Goal: Task Accomplishment & Management: Use online tool/utility

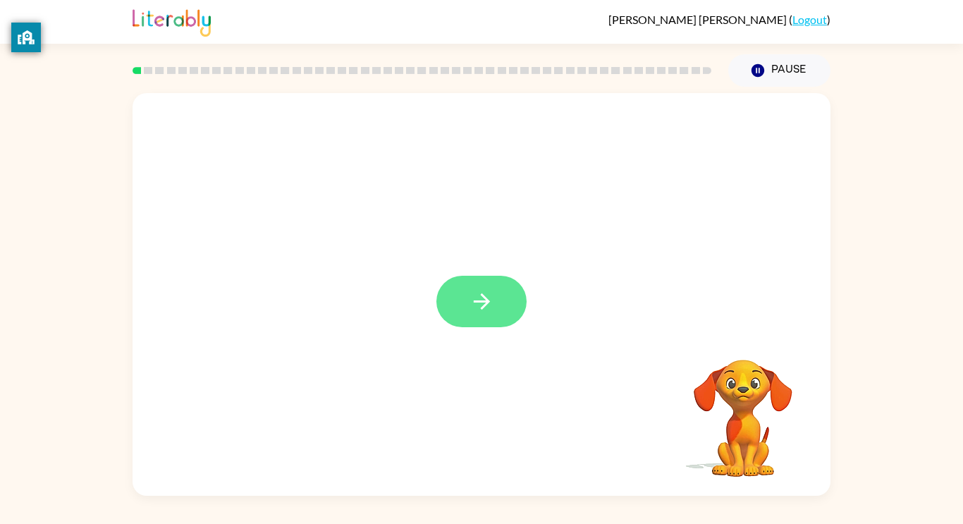
click at [480, 285] on button "button" at bounding box center [481, 301] width 90 height 51
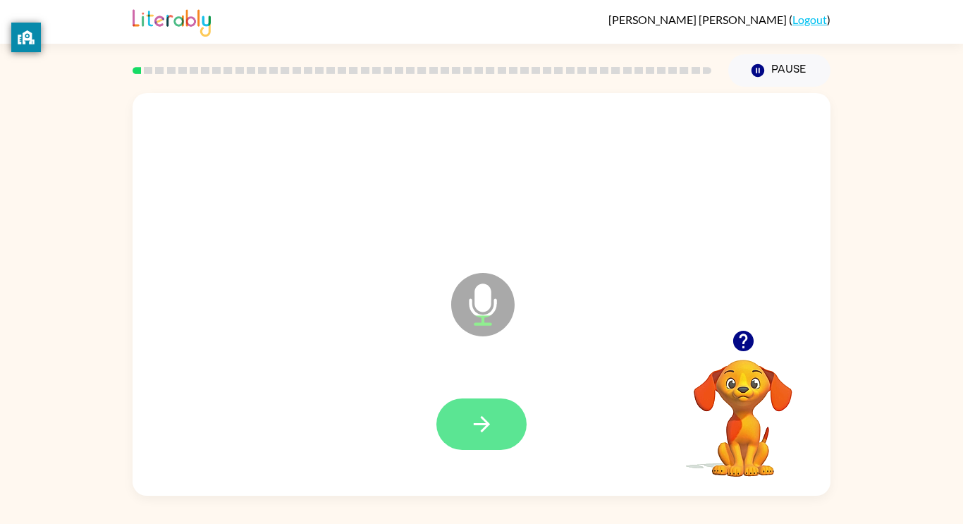
click at [495, 414] on button "button" at bounding box center [481, 423] width 90 height 51
click at [498, 424] on button "button" at bounding box center [481, 423] width 90 height 51
click at [493, 425] on icon "button" at bounding box center [481, 424] width 25 height 25
click at [488, 429] on icon "button" at bounding box center [481, 424] width 25 height 25
click at [490, 429] on icon "button" at bounding box center [481, 424] width 25 height 25
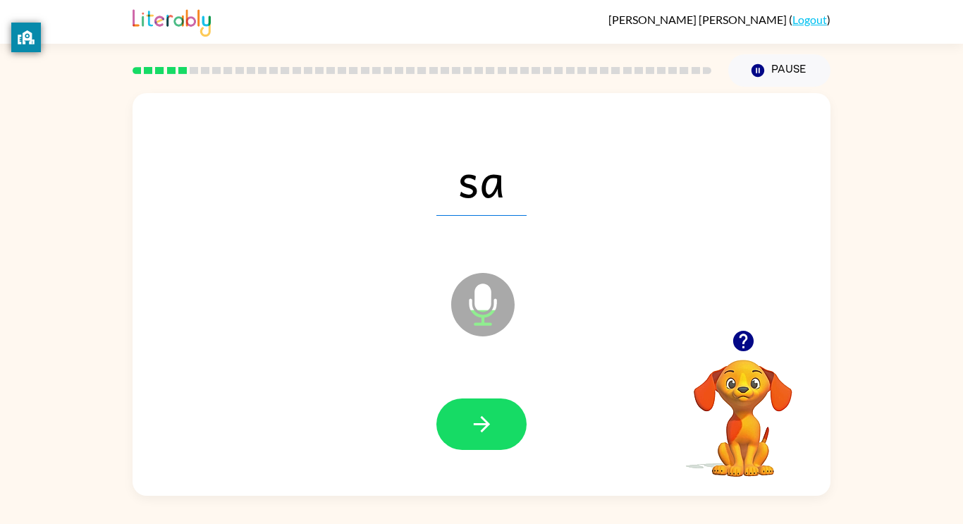
click at [266, 60] on div at bounding box center [422, 70] width 596 height 49
click at [486, 420] on icon "button" at bounding box center [481, 424] width 16 height 16
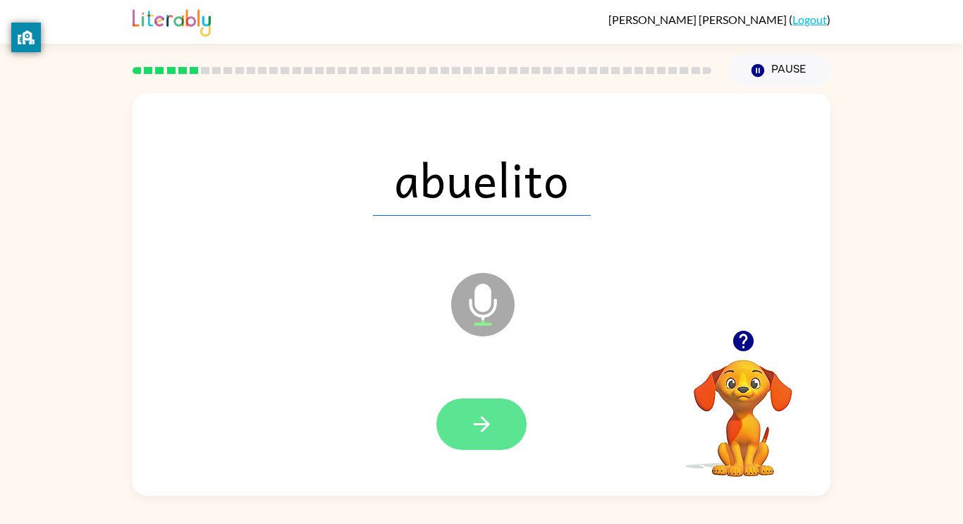
click at [476, 436] on button "button" at bounding box center [481, 423] width 90 height 51
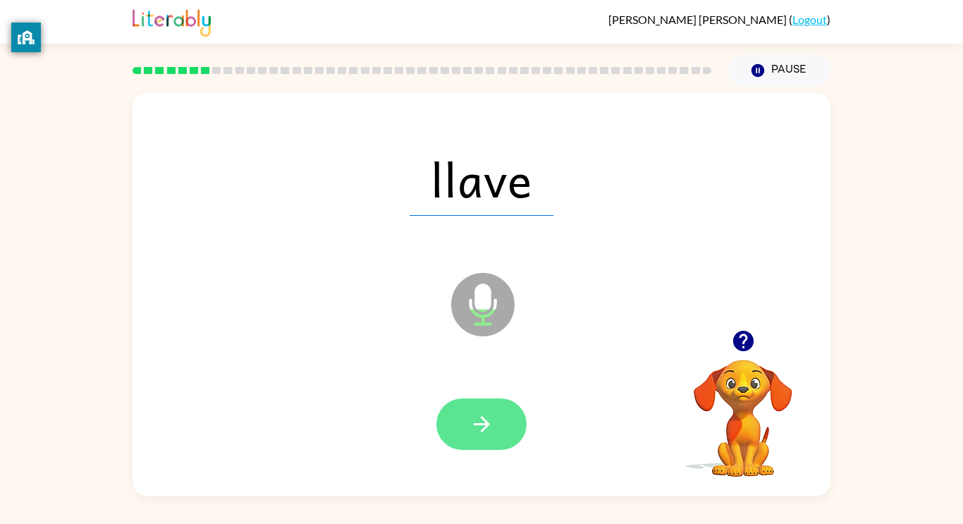
click at [472, 433] on icon "button" at bounding box center [481, 424] width 25 height 25
click at [493, 426] on icon "button" at bounding box center [481, 424] width 25 height 25
click at [497, 431] on button "button" at bounding box center [481, 423] width 90 height 51
click at [455, 435] on button "button" at bounding box center [481, 423] width 90 height 51
click at [495, 434] on button "button" at bounding box center [481, 423] width 90 height 51
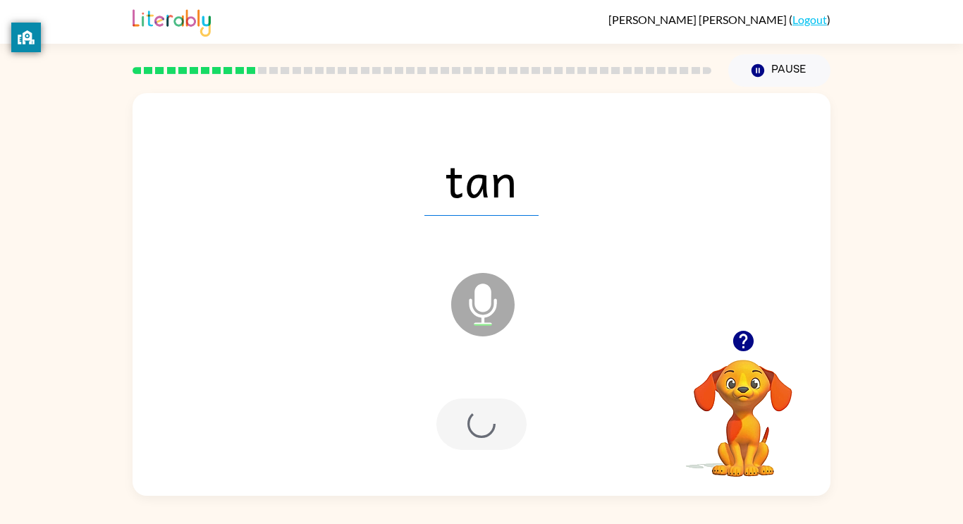
click at [503, 430] on div at bounding box center [481, 423] width 90 height 51
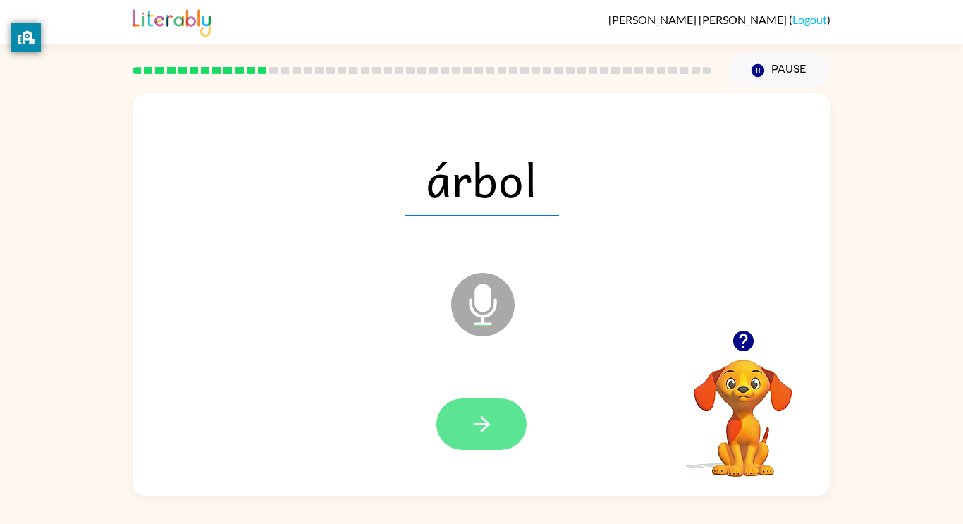
click at [495, 427] on button "button" at bounding box center [481, 423] width 90 height 51
click at [487, 433] on icon "button" at bounding box center [481, 424] width 25 height 25
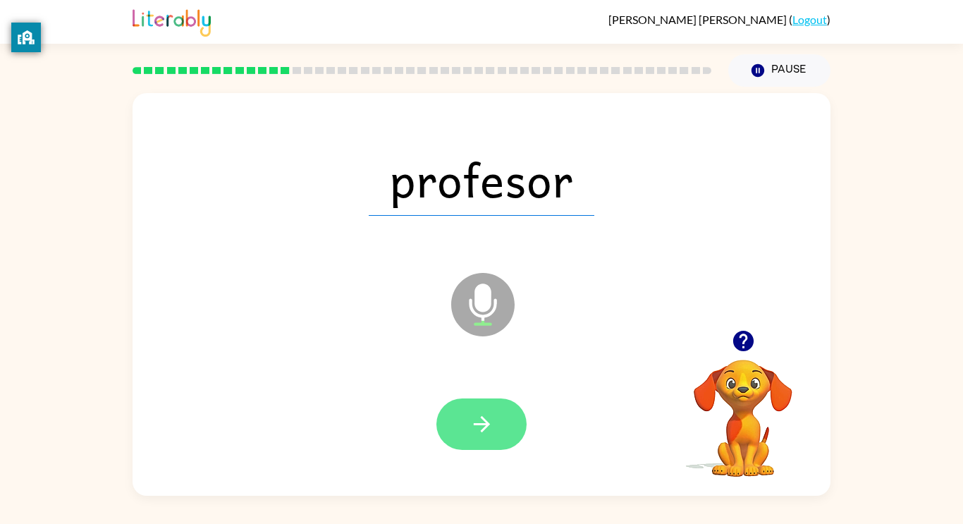
click at [487, 430] on icon "button" at bounding box center [481, 424] width 25 height 25
click at [478, 436] on icon "button" at bounding box center [481, 424] width 25 height 25
click at [490, 436] on button "button" at bounding box center [481, 423] width 90 height 51
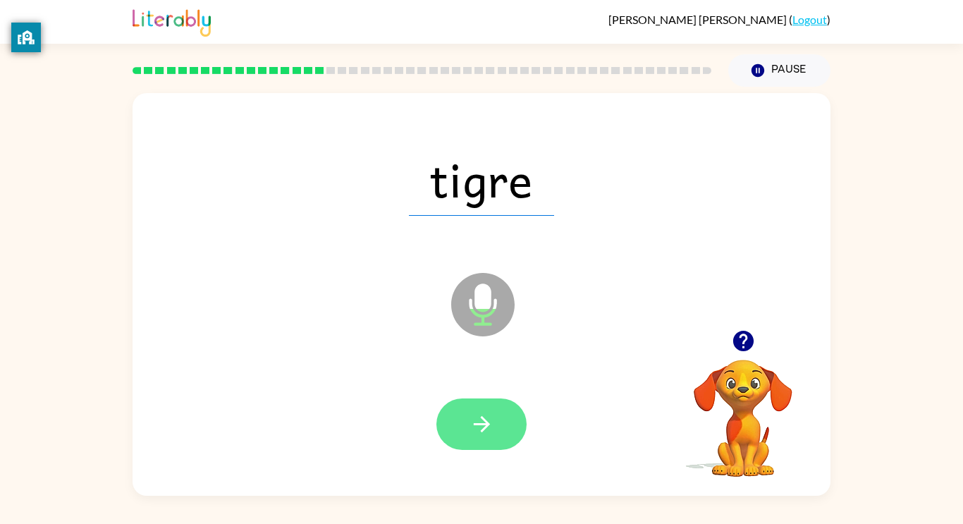
click at [495, 429] on button "button" at bounding box center [481, 423] width 90 height 51
click at [491, 441] on button "button" at bounding box center [481, 423] width 90 height 51
click at [500, 421] on button "button" at bounding box center [481, 423] width 90 height 51
click at [481, 419] on icon "button" at bounding box center [481, 424] width 25 height 25
click at [500, 424] on button "button" at bounding box center [481, 423] width 90 height 51
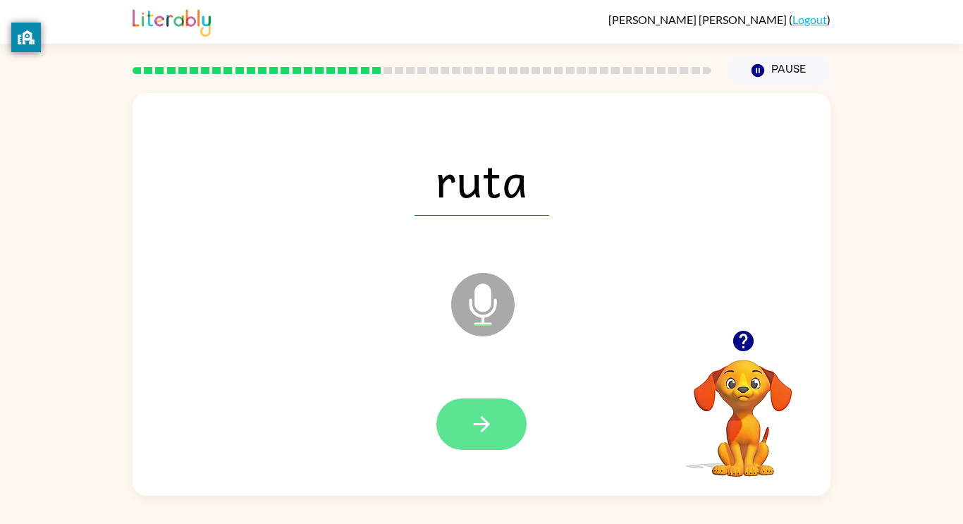
click at [504, 438] on button "button" at bounding box center [481, 423] width 90 height 51
click at [483, 445] on button "button" at bounding box center [481, 423] width 90 height 51
click at [483, 441] on button "button" at bounding box center [481, 423] width 90 height 51
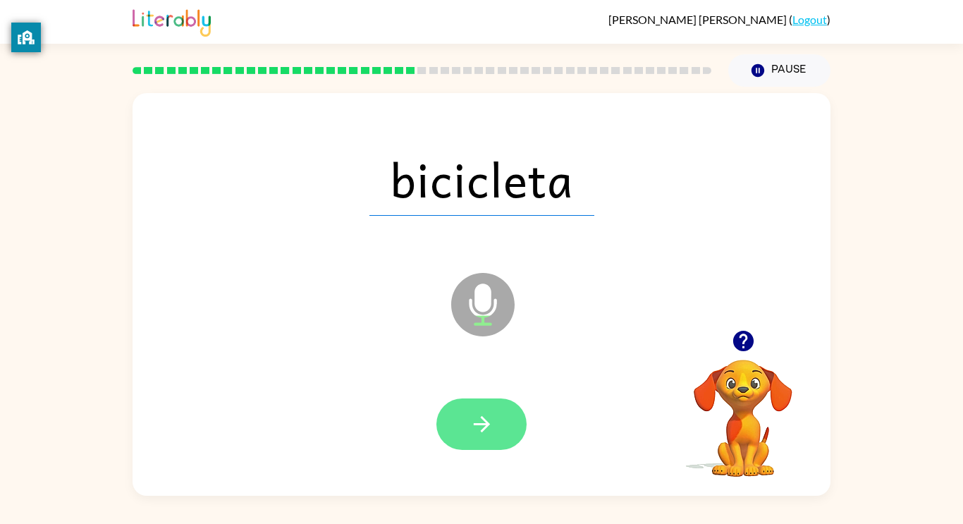
click at [491, 430] on icon "button" at bounding box center [481, 424] width 25 height 25
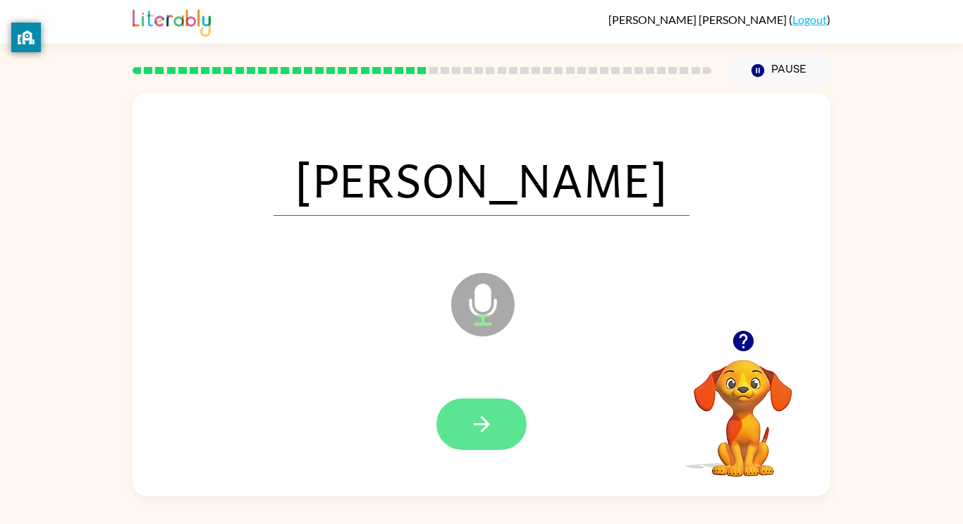
click at [499, 431] on button "button" at bounding box center [481, 423] width 90 height 51
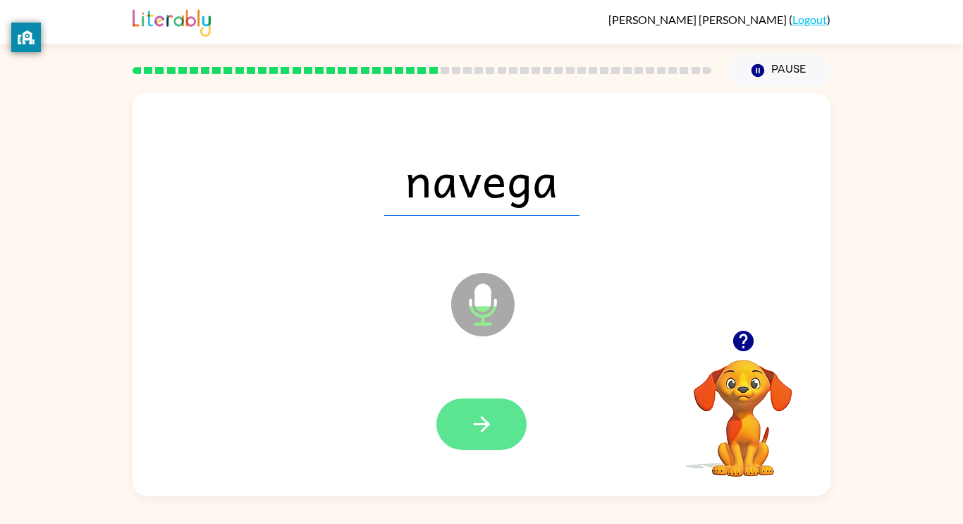
click at [501, 436] on button "button" at bounding box center [481, 423] width 90 height 51
click at [468, 433] on button "button" at bounding box center [481, 423] width 90 height 51
click at [506, 433] on button "button" at bounding box center [481, 423] width 90 height 51
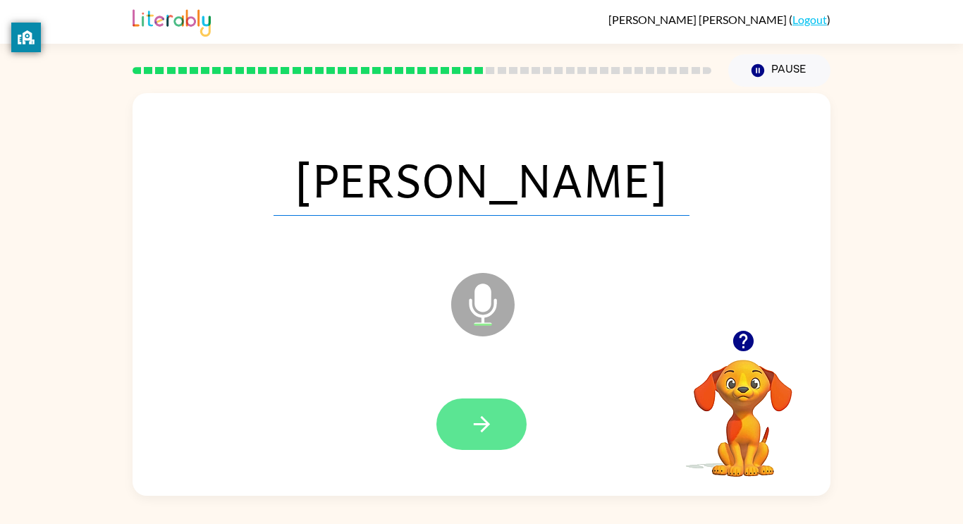
click at [486, 420] on icon "button" at bounding box center [481, 424] width 16 height 16
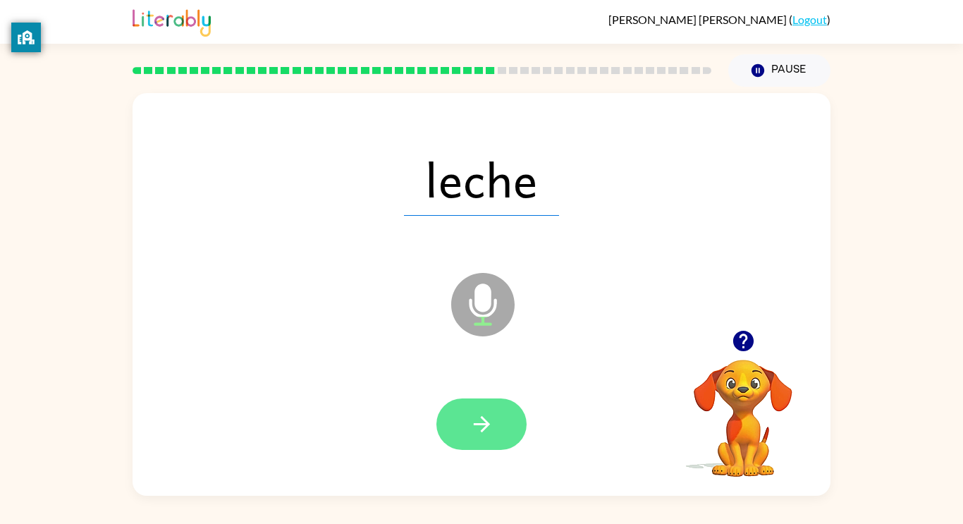
click at [488, 437] on button "button" at bounding box center [481, 423] width 90 height 51
click at [479, 434] on icon "button" at bounding box center [481, 424] width 25 height 25
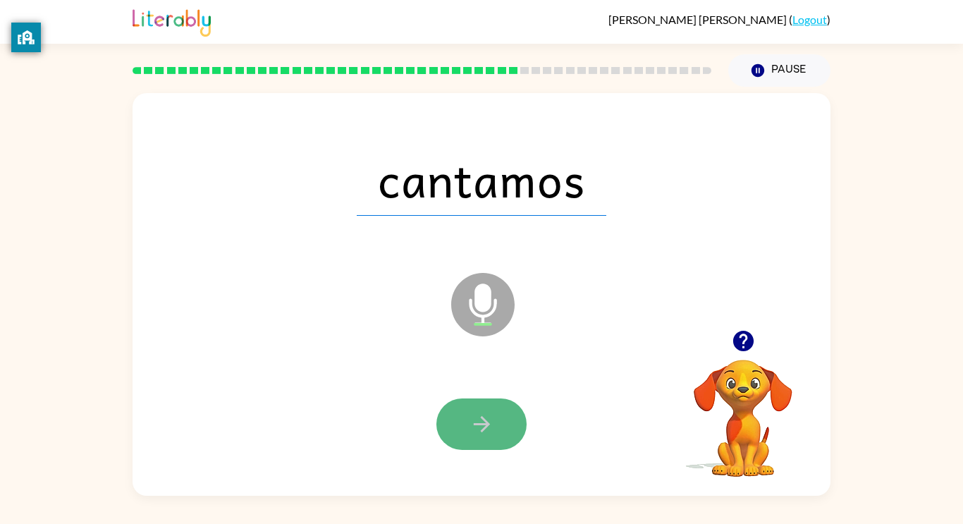
click at [499, 429] on button "button" at bounding box center [481, 423] width 90 height 51
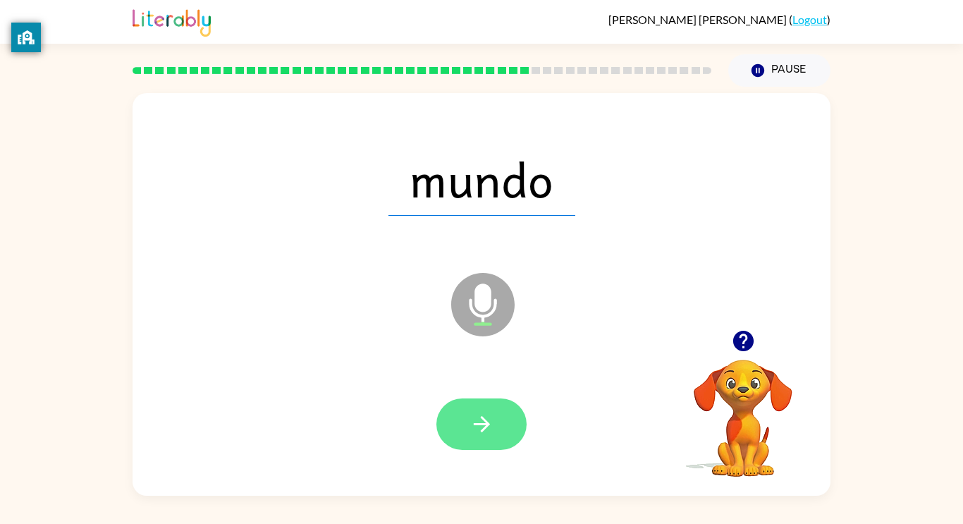
click at [487, 438] on button "button" at bounding box center [481, 423] width 90 height 51
click at [483, 420] on icon "button" at bounding box center [481, 424] width 25 height 25
click at [469, 416] on icon "button" at bounding box center [481, 424] width 25 height 25
click at [500, 423] on button "button" at bounding box center [481, 423] width 90 height 51
click at [471, 434] on icon "button" at bounding box center [481, 424] width 25 height 25
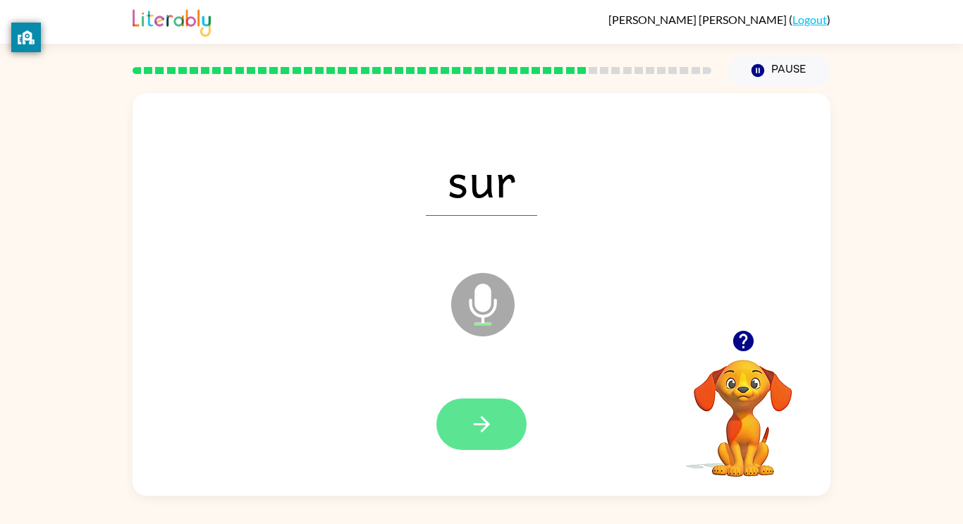
click at [492, 433] on icon "button" at bounding box center [481, 424] width 25 height 25
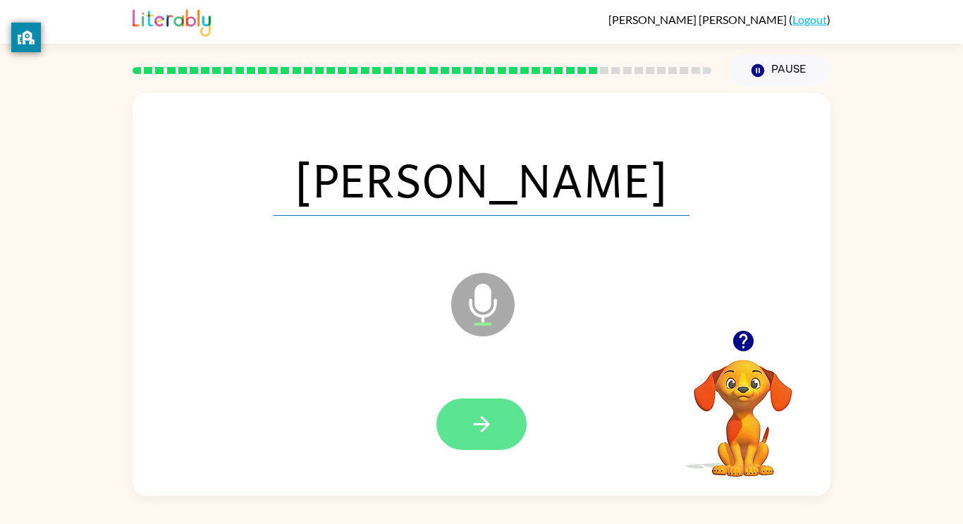
click at [464, 430] on button "button" at bounding box center [481, 423] width 90 height 51
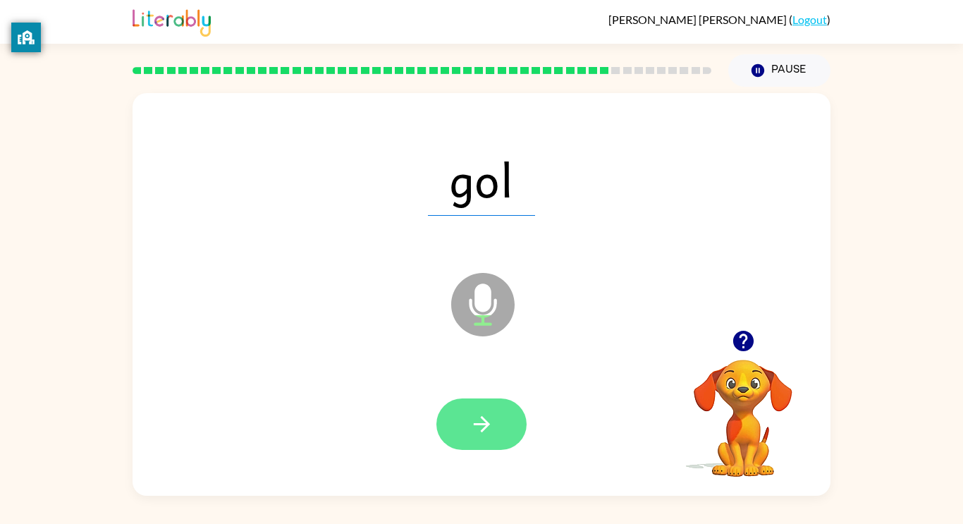
click at [505, 420] on button "button" at bounding box center [481, 423] width 90 height 51
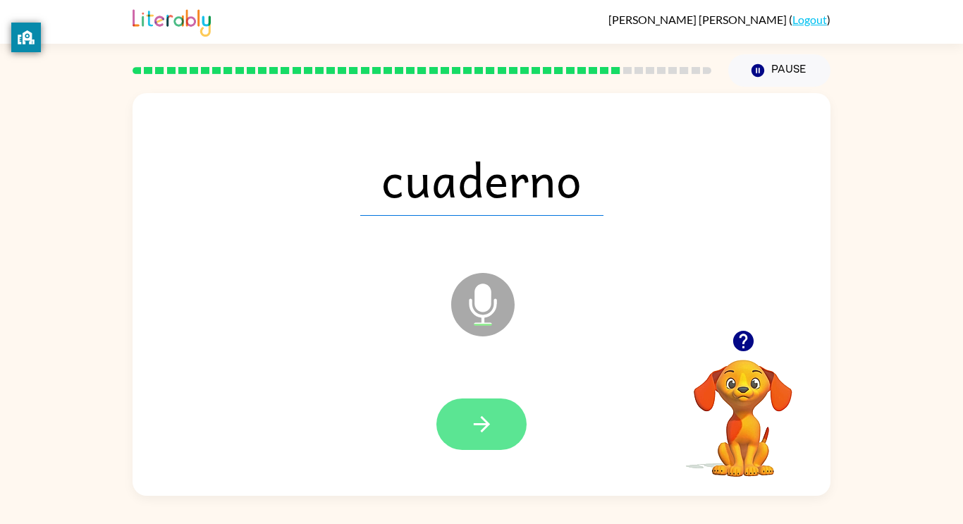
click at [461, 443] on button "button" at bounding box center [481, 423] width 90 height 51
click at [498, 432] on button "button" at bounding box center [481, 423] width 90 height 51
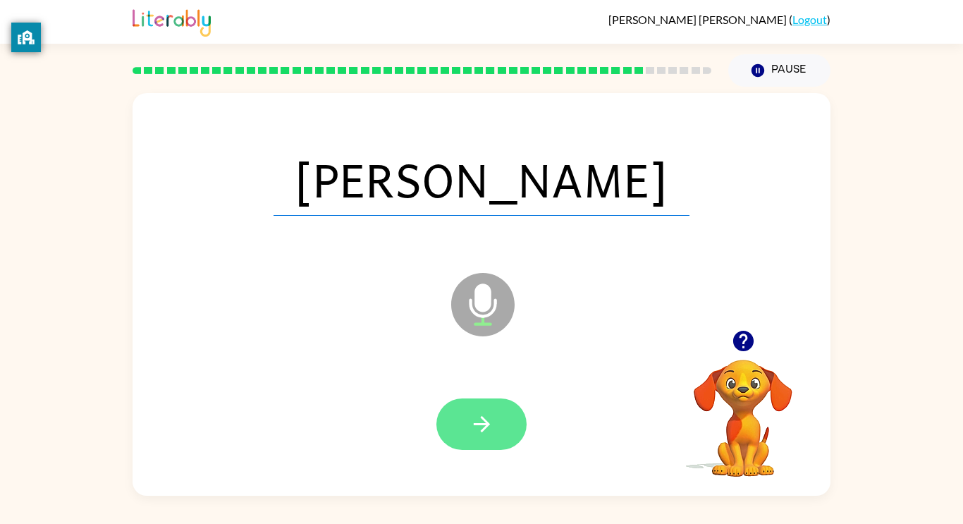
click at [487, 421] on icon "button" at bounding box center [481, 424] width 16 height 16
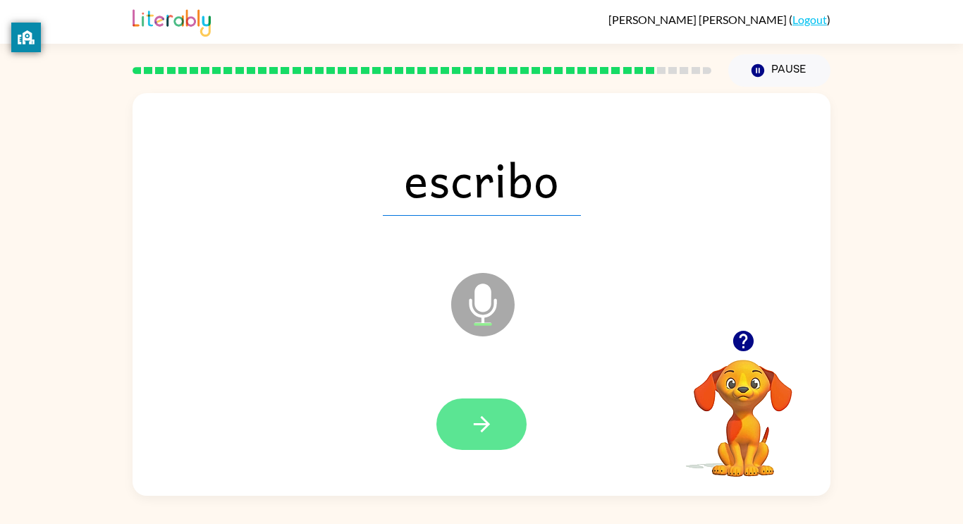
click at [476, 432] on icon "button" at bounding box center [481, 424] width 25 height 25
click at [502, 421] on button "button" at bounding box center [481, 423] width 90 height 51
click at [481, 440] on button "button" at bounding box center [481, 423] width 90 height 51
click at [494, 419] on button "button" at bounding box center [481, 423] width 90 height 51
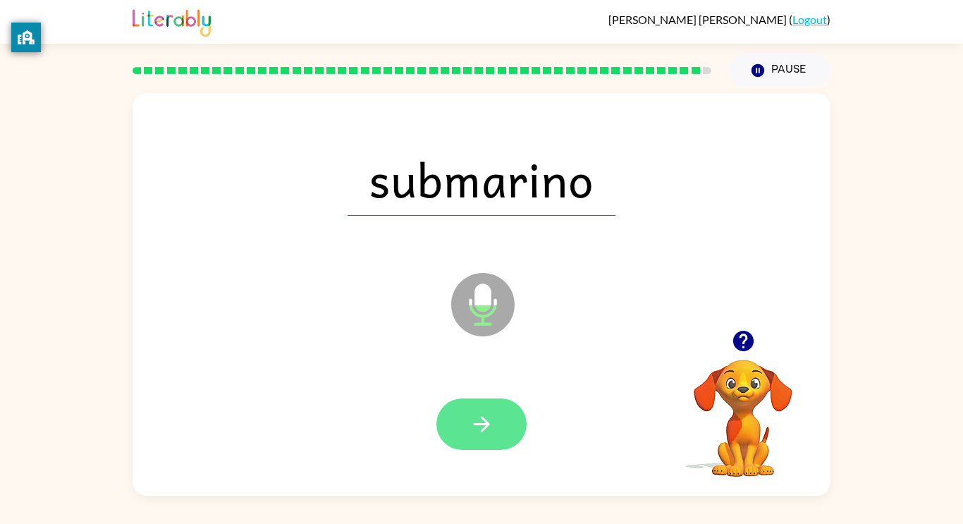
click at [483, 426] on icon "button" at bounding box center [481, 424] width 25 height 25
